Goal: Check status: Check status

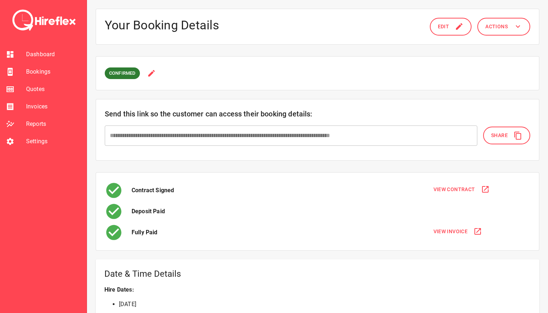
click at [36, 74] on span "Bookings" at bounding box center [53, 71] width 55 height 9
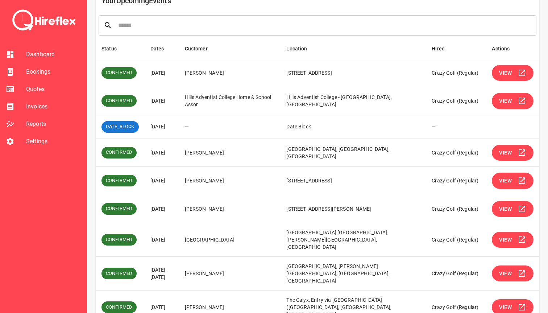
scroll to position [139, 0]
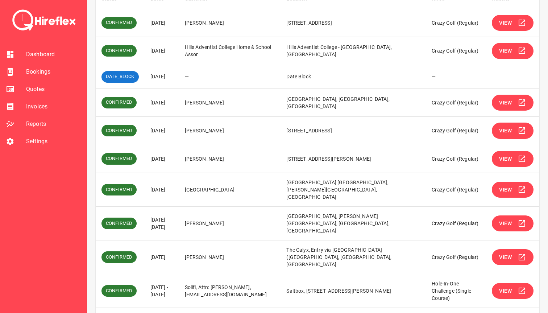
click at [531, 313] on icon "Go to next page" at bounding box center [531, 317] width 9 height 9
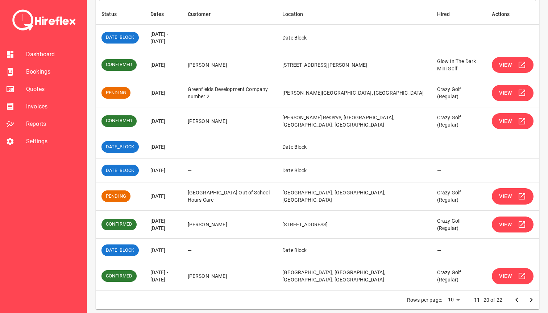
scroll to position [127, 0]
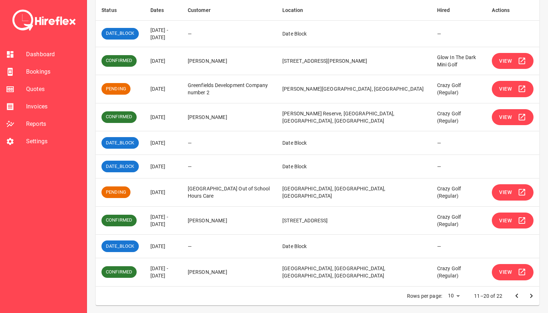
click at [530, 294] on icon "Go to next page" at bounding box center [531, 296] width 9 height 9
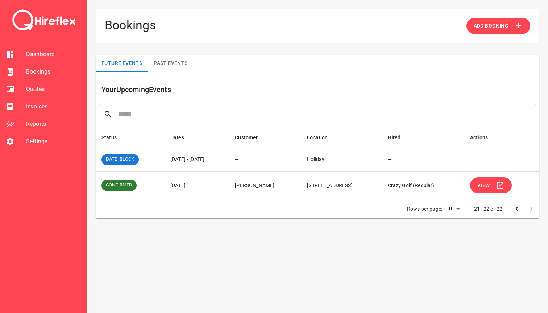
click at [513, 210] on icon "Go to previous page" at bounding box center [517, 208] width 9 height 9
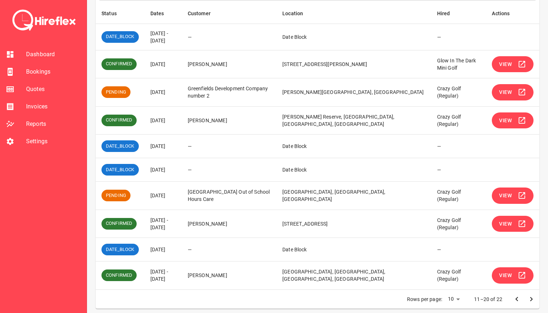
scroll to position [128, 0]
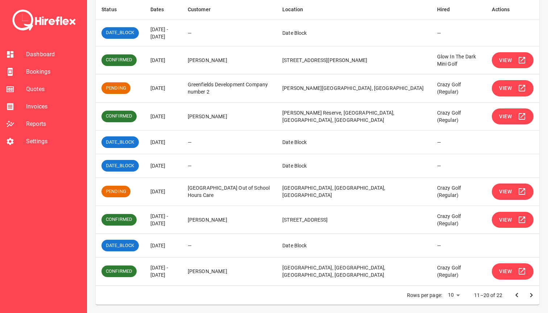
click at [529, 296] on icon "Go to next page" at bounding box center [531, 295] width 9 height 9
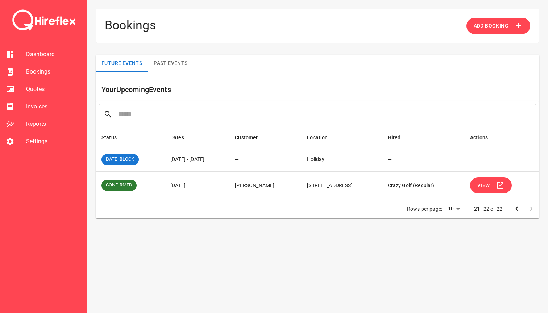
scroll to position [0, 0]
click at [514, 210] on icon "Go to previous page" at bounding box center [517, 208] width 9 height 9
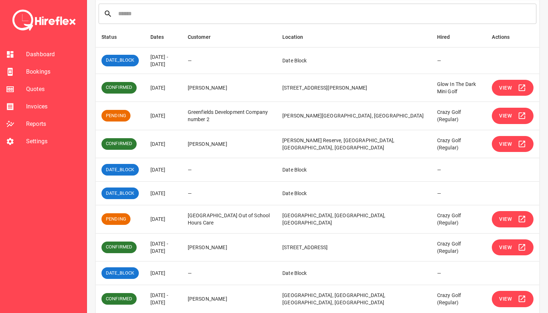
scroll to position [103, 0]
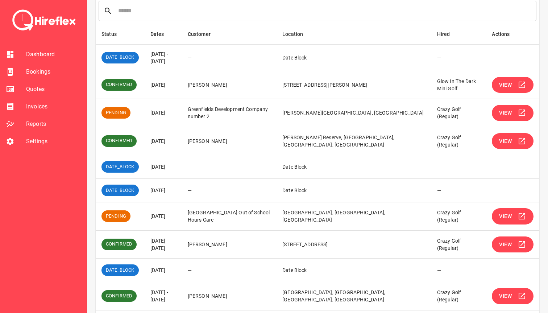
drag, startPoint x: 151, startPoint y: 167, endPoint x: 181, endPoint y: 168, distance: 30.5
click at [181, 168] on td "[DATE]" at bounding box center [163, 167] width 37 height 24
drag, startPoint x: 185, startPoint y: 189, endPoint x: 146, endPoint y: 190, distance: 39.2
click at [146, 190] on td "[DATE]" at bounding box center [163, 191] width 37 height 24
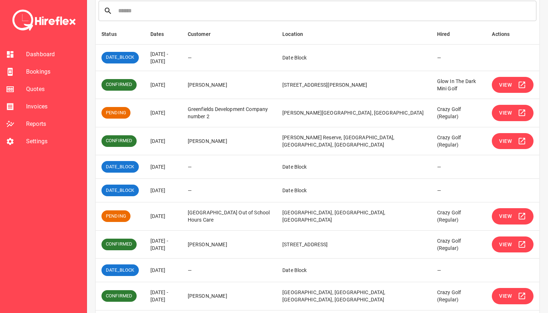
click at [146, 190] on td "[DATE]" at bounding box center [163, 191] width 37 height 24
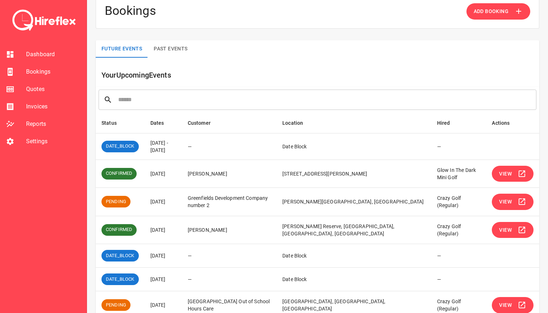
scroll to position [0, 0]
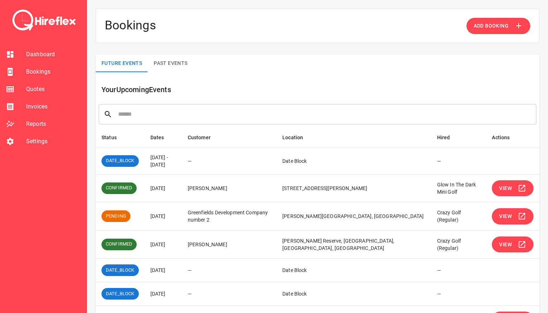
click at [28, 139] on span "Settings" at bounding box center [53, 141] width 55 height 9
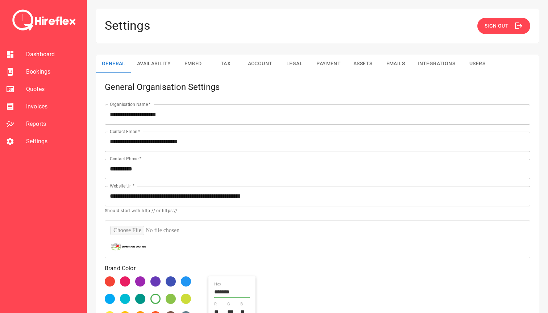
click at [488, 30] on button "Sign Out" at bounding box center [504, 26] width 53 height 16
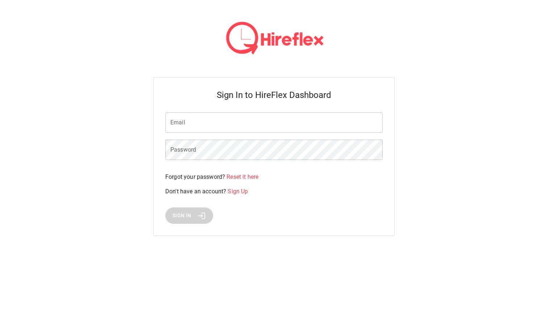
click at [244, 120] on input "Email" at bounding box center [274, 122] width 218 height 20
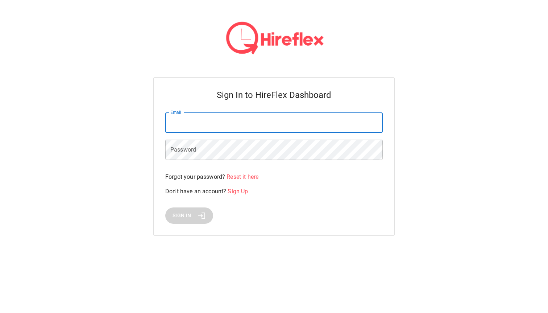
click at [218, 133] on input "Email" at bounding box center [274, 122] width 218 height 20
click at [212, 125] on input "**********" at bounding box center [274, 122] width 218 height 20
type input "**********"
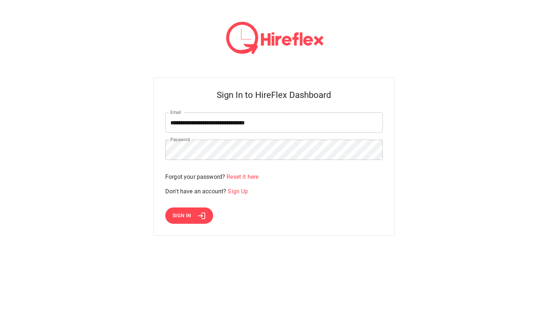
click at [187, 218] on span "Sign In" at bounding box center [182, 215] width 19 height 9
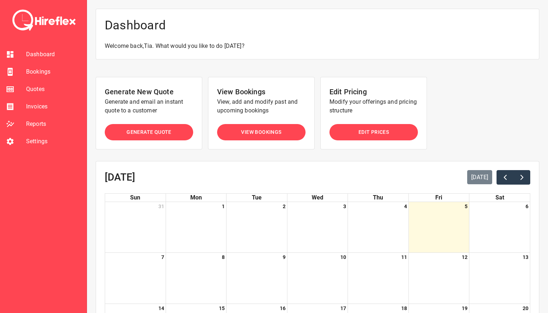
click at [41, 75] on span "Bookings" at bounding box center [53, 71] width 55 height 9
